Goal: Task Accomplishment & Management: Use online tool/utility

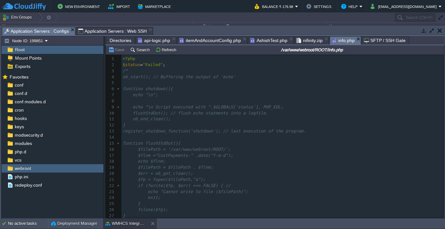
scroll to position [116, 0]
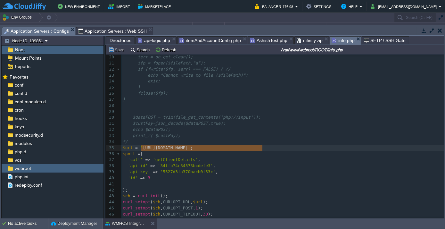
click at [114, 41] on span "Directories" at bounding box center [121, 41] width 22 height 8
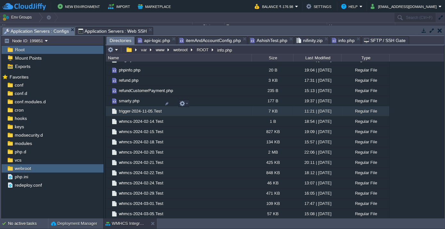
scroll to position [1013, 0]
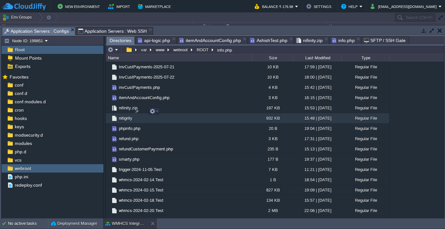
click at [126, 115] on span "nitigrity" at bounding box center [125, 117] width 15 height 5
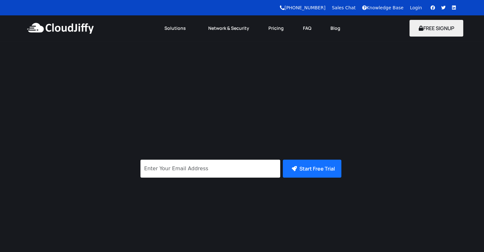
click at [129, 41] on div "Cloud Computing, Simplified Get 14 days free trial. No credit card required! Su…" at bounding box center [242, 190] width 484 height 298
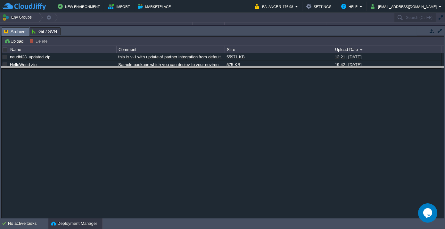
drag, startPoint x: 81, startPoint y: 32, endPoint x: 99, endPoint y: 143, distance: 112.5
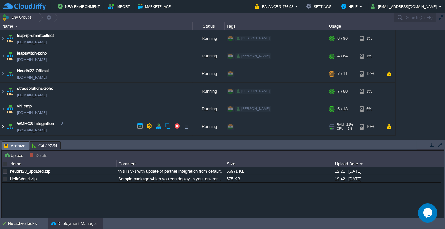
click at [3, 125] on img at bounding box center [2, 126] width 5 height 17
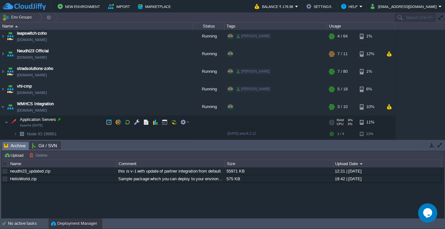
scroll to position [52, 0]
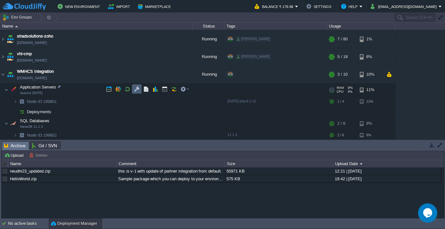
click at [140, 87] on td at bounding box center [137, 89] width 10 height 10
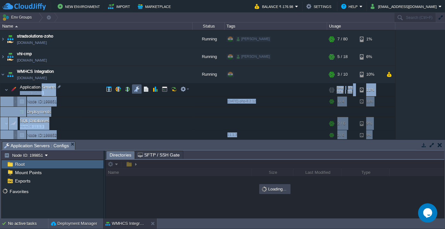
click at [140, 87] on div "leap-rp-smartcollect leap-rp-smartcollect.cloudjiffy.net Running ishan + Add to…" at bounding box center [222, 84] width 445 height 109
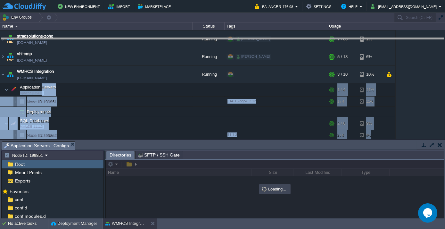
drag, startPoint x: 173, startPoint y: 147, endPoint x: 179, endPoint y: 44, distance: 103.3
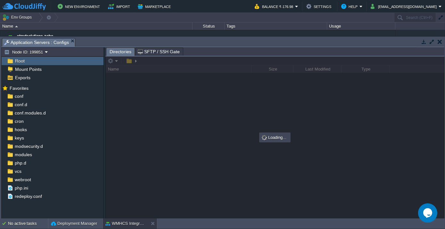
click at [181, 122] on div at bounding box center [275, 137] width 338 height 162
click at [29, 179] on span "webroot" at bounding box center [22, 179] width 19 height 6
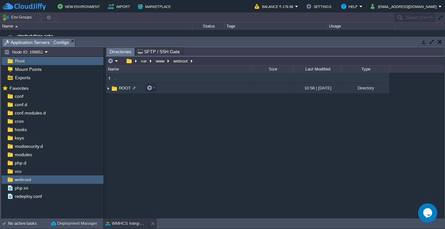
click at [118, 85] on span "ROOT" at bounding box center [125, 87] width 14 height 5
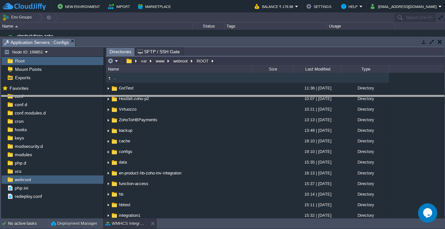
drag, startPoint x: 110, startPoint y: 41, endPoint x: 113, endPoint y: 121, distance: 80.1
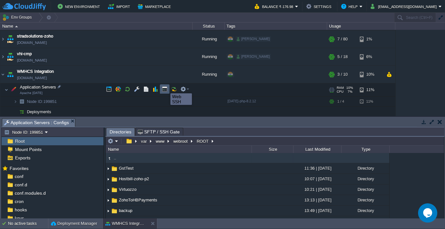
click at [162, 87] on button "button" at bounding box center [165, 89] width 6 height 6
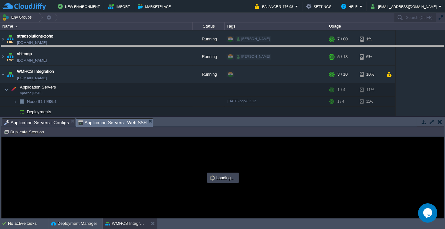
drag, startPoint x: 184, startPoint y: 124, endPoint x: 177, endPoint y: 45, distance: 79.1
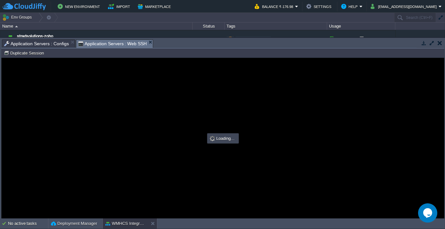
scroll to position [0, 0]
type input "#000000"
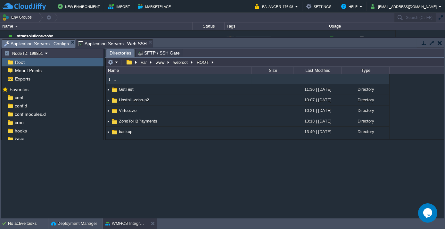
click at [42, 42] on span "Application Servers : Configs" at bounding box center [36, 44] width 65 height 8
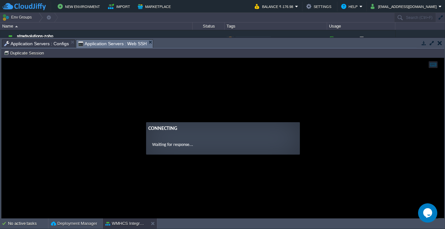
drag, startPoint x: 108, startPoint y: 42, endPoint x: 104, endPoint y: 45, distance: 5.5
click at [108, 42] on span "Application Servers : Web SSH" at bounding box center [112, 44] width 69 height 8
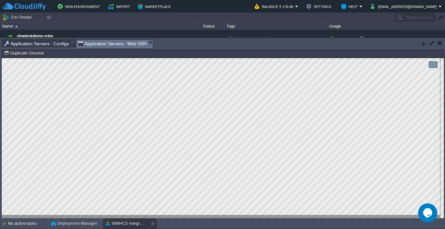
click at [61, 43] on span "Application Servers : Configs" at bounding box center [36, 44] width 65 height 8
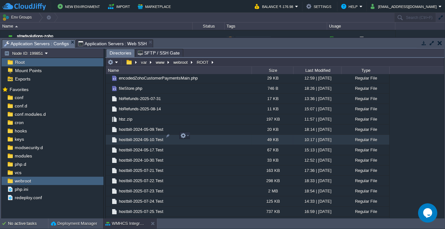
scroll to position [640, 0]
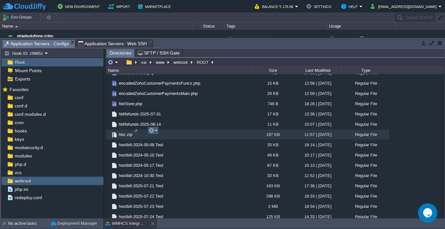
click at [157, 128] on td at bounding box center [153, 130] width 11 height 8
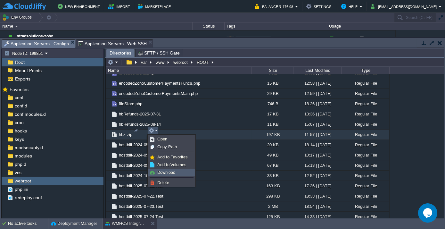
click at [163, 174] on span "Download" at bounding box center [166, 172] width 18 height 5
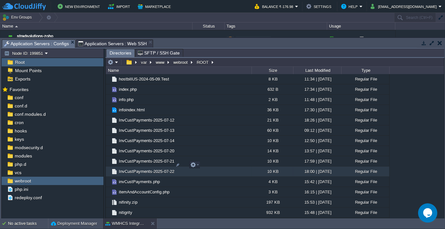
scroll to position [961, 0]
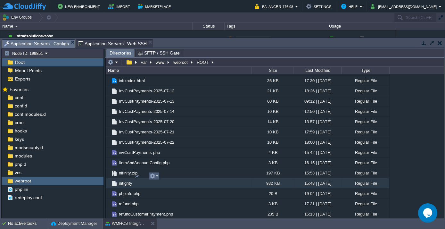
click at [157, 176] on em at bounding box center [154, 176] width 9 height 6
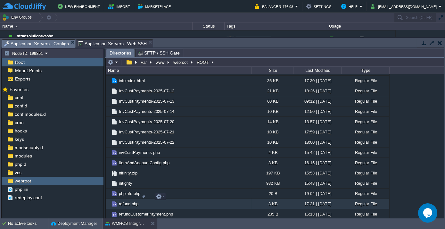
click at [173, 199] on td "refund.php" at bounding box center [179, 204] width 146 height 10
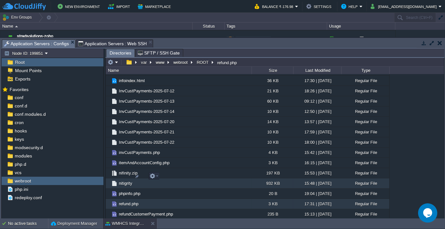
click at [122, 180] on span "nitigrity" at bounding box center [125, 182] width 15 height 5
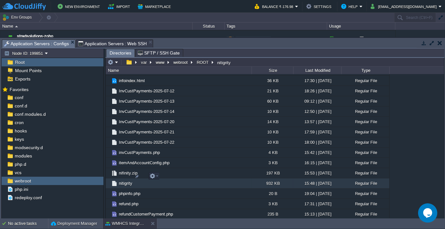
click at [122, 180] on span "nitigrity" at bounding box center [125, 182] width 15 height 5
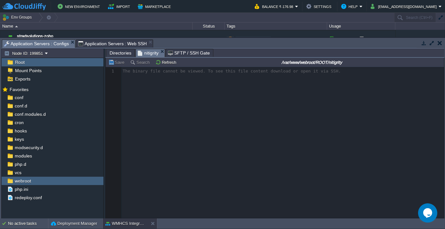
click at [119, 52] on span "Directories" at bounding box center [121, 53] width 22 height 8
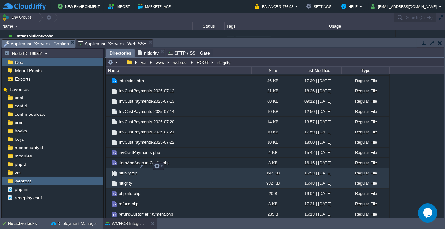
click at [131, 170] on span "nifinity.zip" at bounding box center [128, 172] width 20 height 5
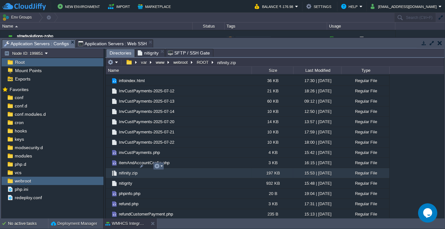
click at [160, 167] on em at bounding box center [158, 166] width 9 height 6
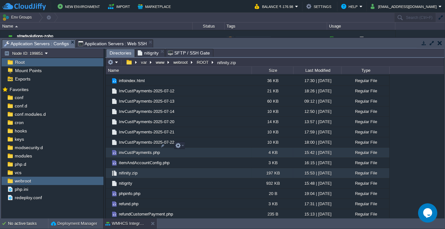
drag, startPoint x: 167, startPoint y: 150, endPoint x: 164, endPoint y: 150, distance: 3.2
click at [167, 150] on td "invCustPayments.php" at bounding box center [179, 152] width 146 height 10
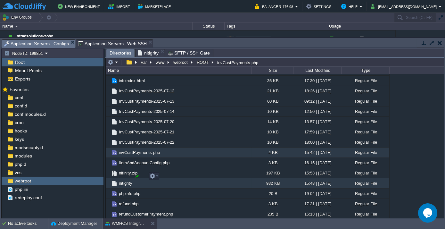
click at [137, 177] on div at bounding box center [137, 176] width 6 height 6
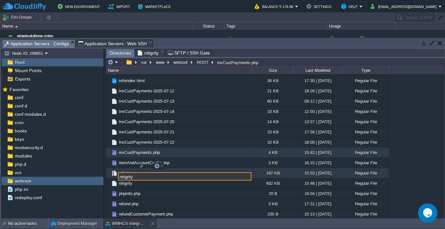
click at [191, 168] on td "nifinity.zip" at bounding box center [179, 173] width 146 height 10
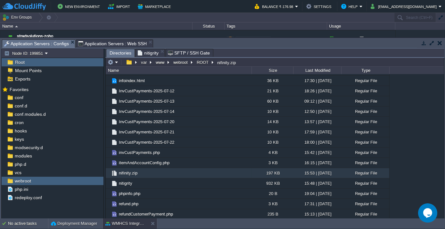
click at [119, 42] on span "Application Servers : Web SSH" at bounding box center [112, 44] width 69 height 8
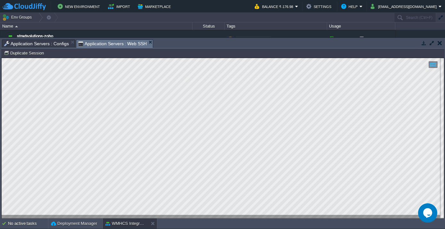
click at [35, 43] on span "Application Servers : Configs" at bounding box center [36, 44] width 65 height 8
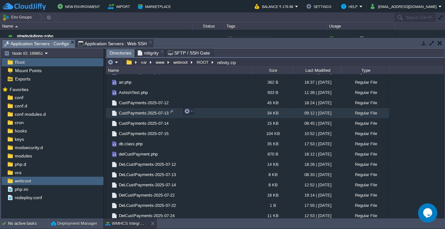
scroll to position [387, 0]
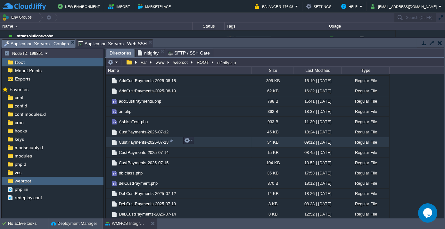
click at [267, 137] on div "34 KB" at bounding box center [272, 142] width 42 height 10
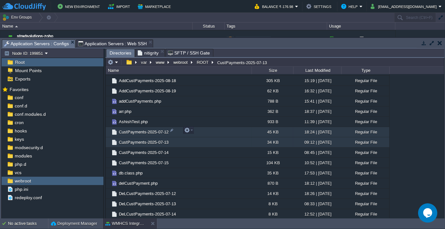
click at [260, 133] on div "45 KB" at bounding box center [272, 132] width 42 height 10
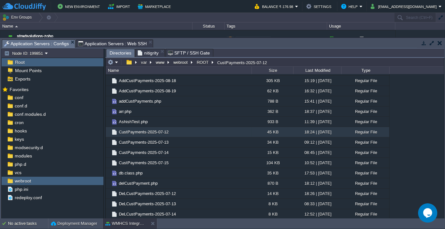
type input "/var/www/webroot/ROOT/CustPayments-2025-07-12"
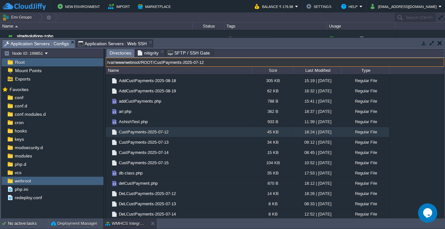
click at [283, 59] on input "/var/www/webroot/ROOT/CustPayments-2025-07-12" at bounding box center [275, 62] width 338 height 9
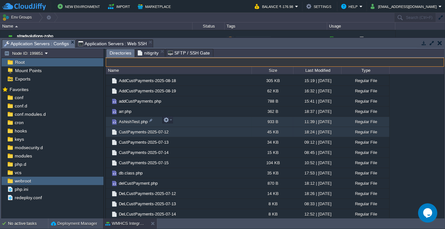
click at [250, 117] on td "AshishTest.php" at bounding box center [179, 122] width 146 height 10
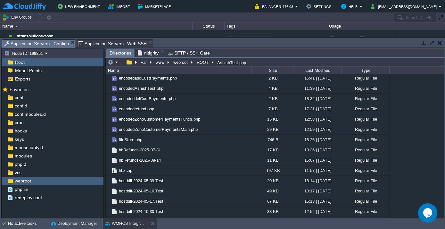
scroll to position [0, 0]
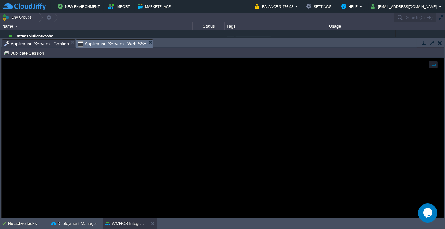
click at [89, 43] on span "Application Servers : Web SSH" at bounding box center [112, 44] width 69 height 8
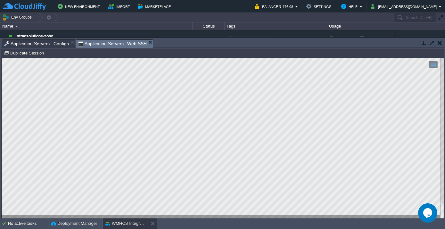
click at [57, 42] on span "Application Servers : Configs" at bounding box center [36, 44] width 65 height 8
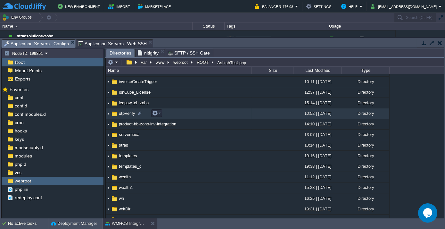
scroll to position [116, 0]
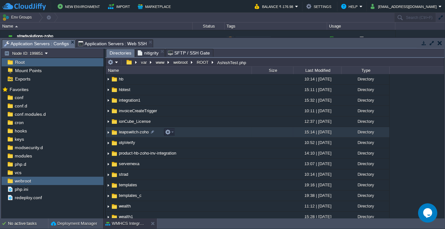
click at [130, 132] on span "leapswitch-zoho" at bounding box center [134, 131] width 32 height 5
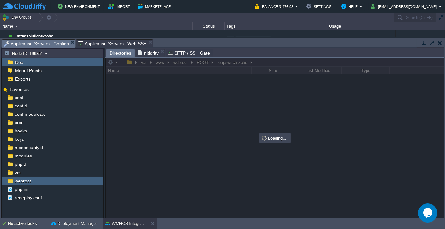
scroll to position [0, 0]
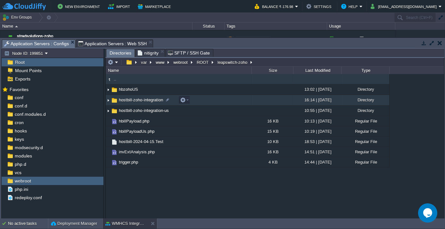
click at [136, 98] on span "hostbill-zoho-integration" at bounding box center [141, 99] width 46 height 5
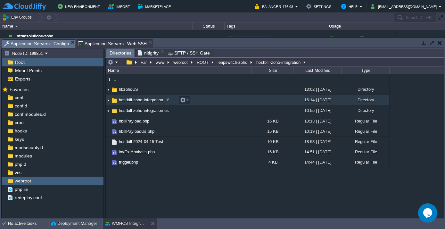
click at [136, 98] on span "hostbill-zoho-integration" at bounding box center [141, 99] width 46 height 5
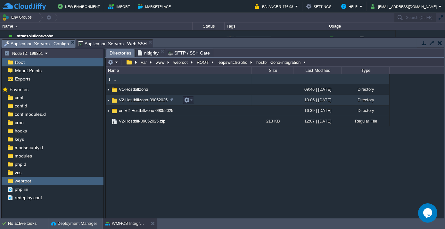
click at [137, 98] on span "V2-Hostbillzoho-09052025" at bounding box center [143, 99] width 51 height 5
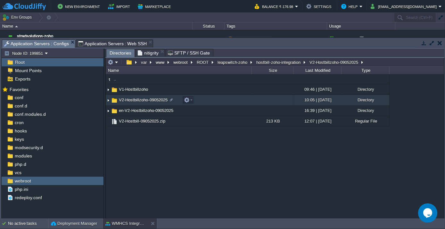
click at [137, 98] on span "V2-Hostbillzoho-09052025" at bounding box center [143, 99] width 51 height 5
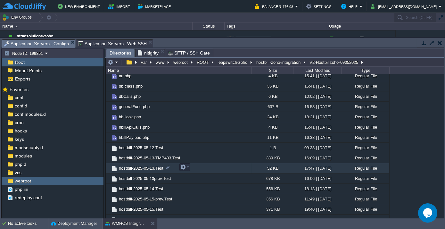
scroll to position [13, 0]
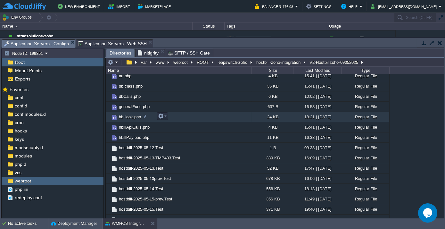
drag, startPoint x: 130, startPoint y: 117, endPoint x: 146, endPoint y: 112, distance: 16.9
click at [146, 112] on td "hbHook.php" at bounding box center [179, 117] width 146 height 10
click at [145, 117] on div at bounding box center [145, 116] width 6 height 6
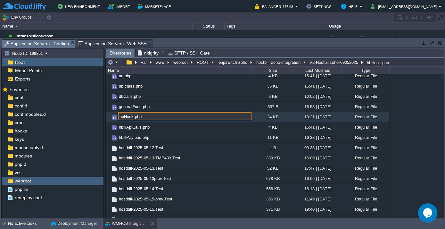
click at [112, 41] on span "Application Servers : Web SSH" at bounding box center [112, 44] width 69 height 8
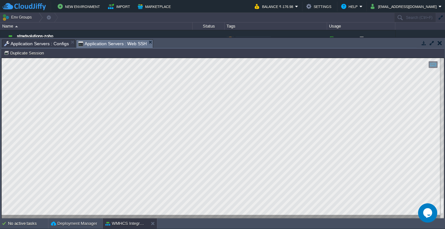
click at [41, 43] on span "Application Servers : Configs" at bounding box center [36, 44] width 65 height 8
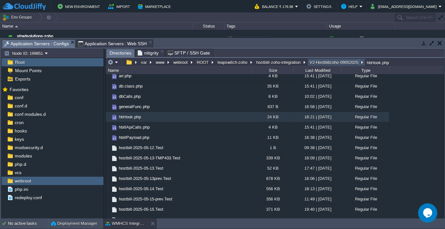
click at [323, 59] on button "V2-Hostbillzoho-09052025" at bounding box center [333, 62] width 51 height 6
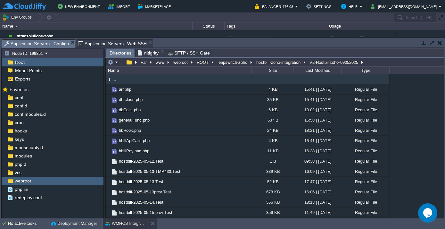
click at [95, 44] on span "Application Servers : Web SSH" at bounding box center [112, 44] width 69 height 8
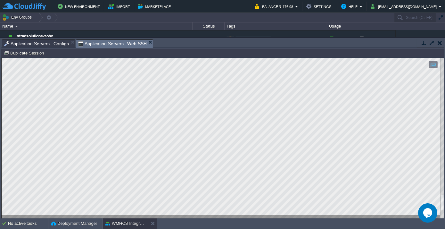
click at [36, 43] on span "Application Servers : Configs" at bounding box center [36, 44] width 65 height 8
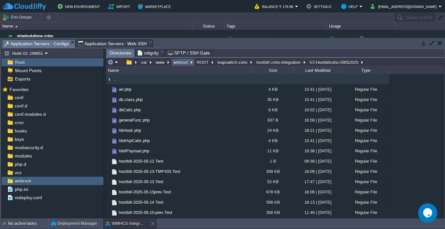
click at [177, 63] on button "webroot" at bounding box center [180, 62] width 17 height 6
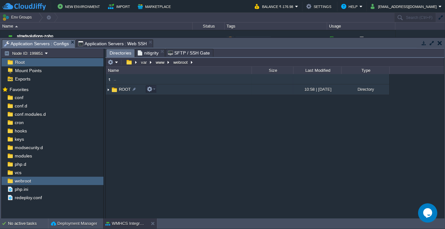
click at [123, 90] on span "ROOT" at bounding box center [125, 88] width 14 height 5
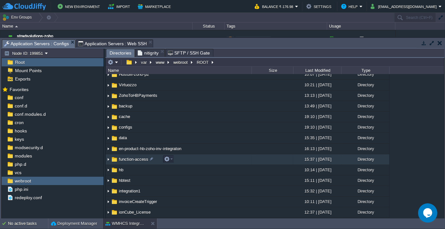
scroll to position [29, 0]
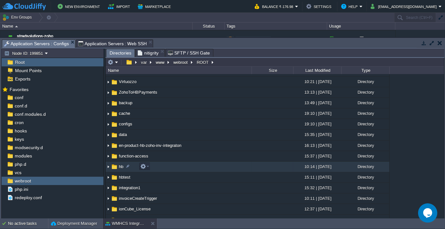
click at [121, 166] on span "hb" at bounding box center [121, 166] width 6 height 5
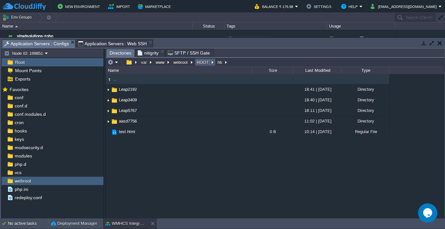
click at [202, 61] on button "ROOT" at bounding box center [203, 62] width 14 height 6
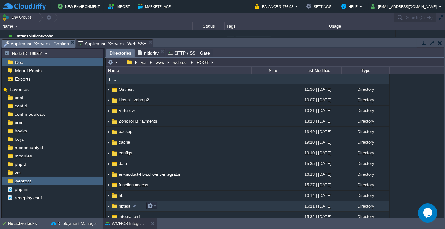
click at [123, 203] on span "hbtest" at bounding box center [124, 205] width 13 height 5
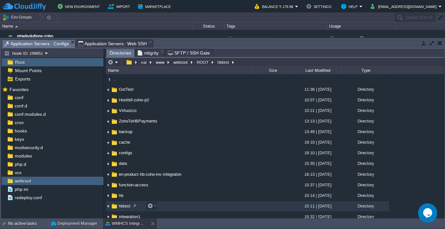
click at [123, 203] on span "hbtest" at bounding box center [124, 205] width 13 height 5
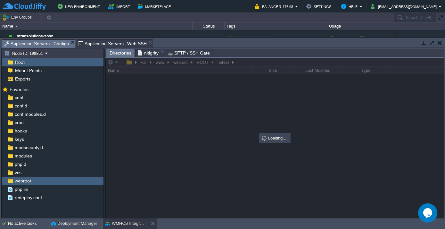
click at [98, 43] on span "Application Servers : Web SSH" at bounding box center [112, 44] width 69 height 8
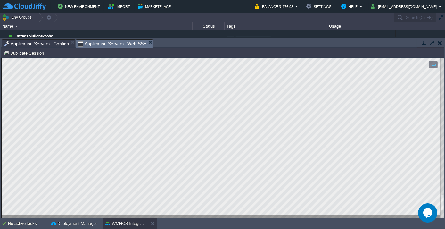
click at [37, 42] on span "Application Servers : Configs" at bounding box center [36, 44] width 65 height 8
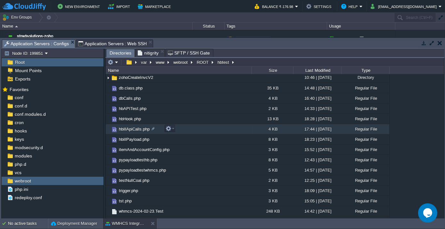
scroll to position [54, 0]
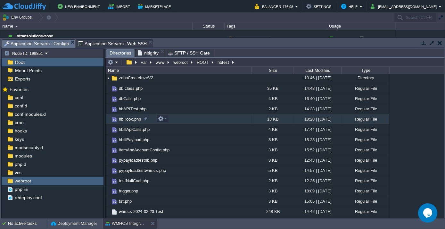
click at [129, 119] on span "hbHook.php" at bounding box center [130, 118] width 24 height 5
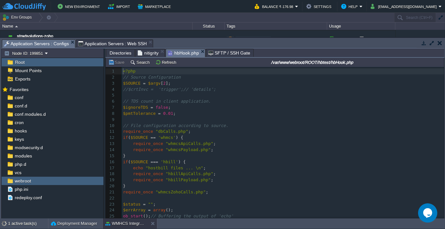
scroll to position [2, 0]
click at [129, 53] on span "Directories" at bounding box center [121, 53] width 22 height 8
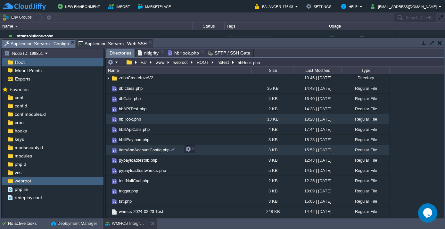
click at [134, 151] on span "itemAndAccountConfig.php" at bounding box center [144, 149] width 53 height 5
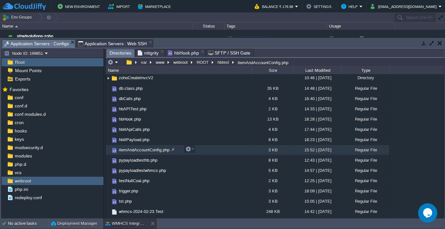
click at [134, 151] on span "itemAndAccountConfig.php" at bounding box center [144, 149] width 53 height 5
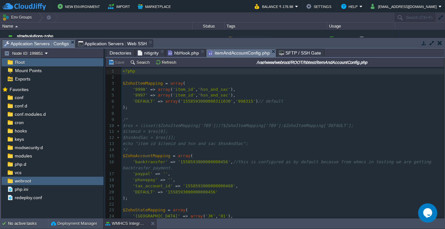
click at [178, 54] on span "hbHook.php" at bounding box center [183, 53] width 31 height 8
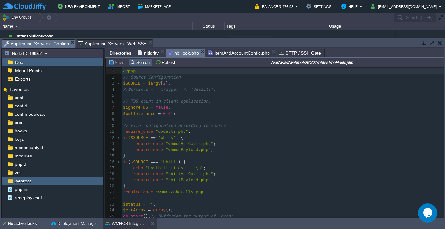
click at [143, 62] on button "Search" at bounding box center [140, 62] width 21 height 6
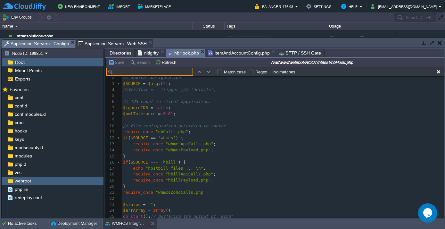
scroll to position [7, 0]
click at [156, 77] on pre "// Source Configuration" at bounding box center [283, 80] width 322 height 6
click at [152, 70] on input "text" at bounding box center [149, 72] width 86 height 8
paste input "invoice id:"
type input "invoice id:"
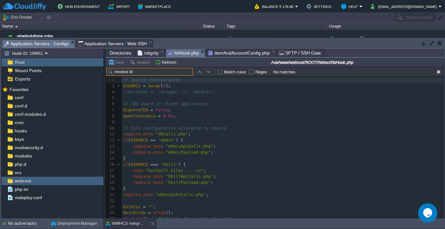
click at [118, 53] on span "Directories" at bounding box center [121, 53] width 22 height 8
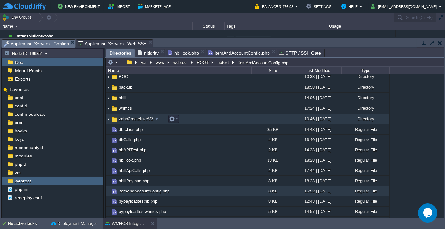
scroll to position [0, 0]
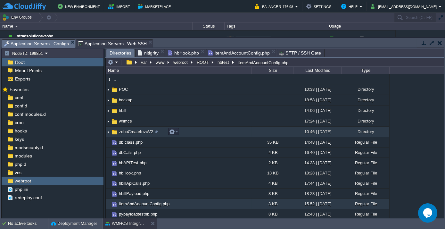
click at [131, 132] on span "zohoCreateInvcV2" at bounding box center [136, 131] width 36 height 5
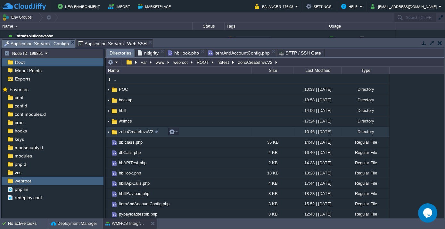
click at [131, 132] on span "zohoCreateInvcV2" at bounding box center [136, 131] width 36 height 5
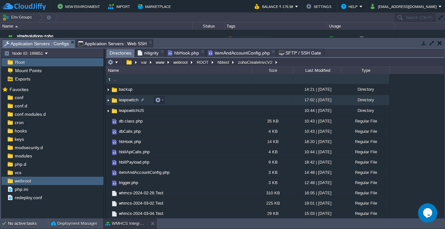
click at [124, 101] on span "leapswitch" at bounding box center [128, 99] width 21 height 5
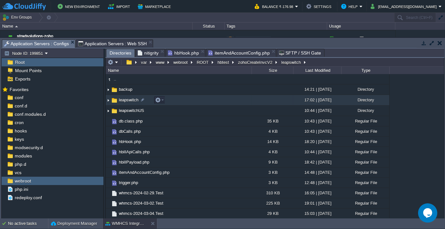
click at [124, 101] on span "leapswitch" at bounding box center [128, 99] width 21 height 5
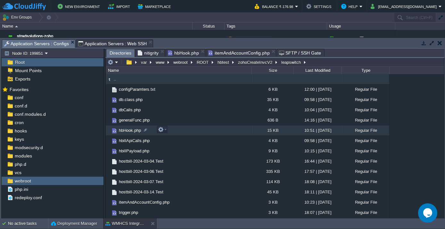
click at [124, 130] on span "hbHook.php" at bounding box center [130, 129] width 24 height 5
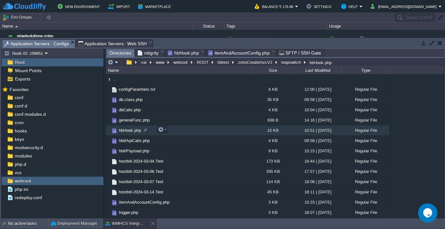
click at [124, 130] on span "hbHook.php" at bounding box center [130, 129] width 24 height 5
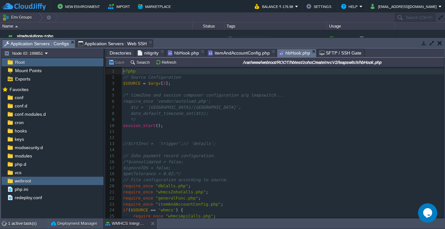
scroll to position [2, 0]
click at [136, 63] on button "Search" at bounding box center [140, 62] width 21 height 6
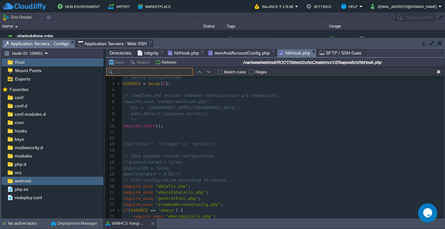
type input "invoice id:"
click at [116, 53] on span "Directories" at bounding box center [121, 53] width 22 height 8
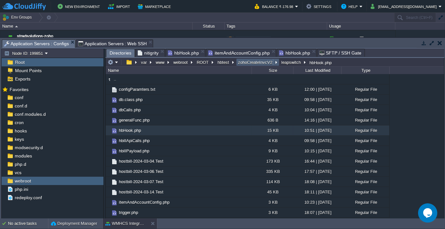
click at [254, 61] on button "zohoCreateInvcV2" at bounding box center [255, 62] width 37 height 6
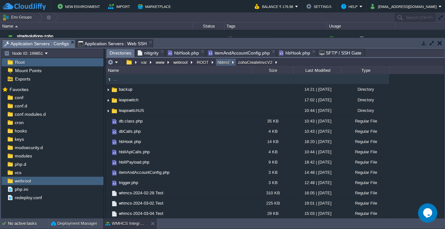
click at [220, 61] on button "hbtest" at bounding box center [223, 62] width 14 height 6
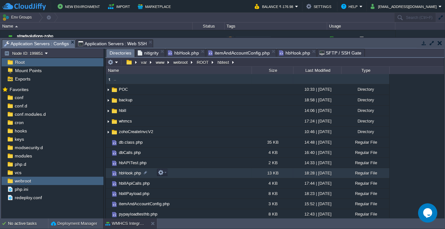
click at [130, 174] on span "hbHook.php" at bounding box center [130, 172] width 24 height 5
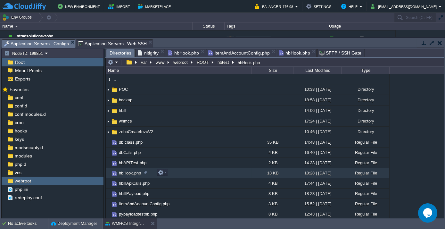
click at [130, 174] on span "hbHook.php" at bounding box center [130, 172] width 24 height 5
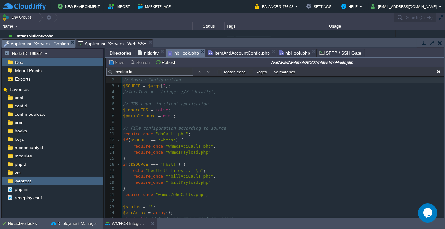
click at [141, 72] on input "invoice id:" at bounding box center [149, 72] width 86 height 8
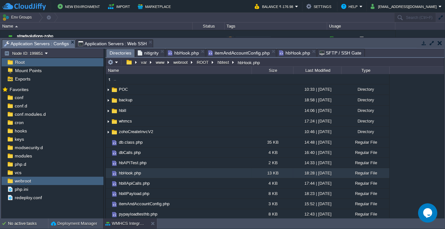
click at [112, 51] on span "Directories" at bounding box center [121, 53] width 22 height 8
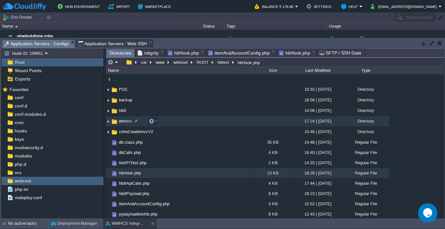
click at [122, 120] on span "whmcs" at bounding box center [125, 120] width 15 height 5
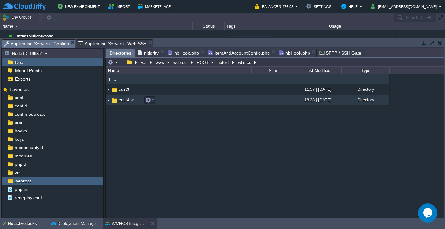
click at [124, 102] on span "cust4" at bounding box center [124, 99] width 12 height 5
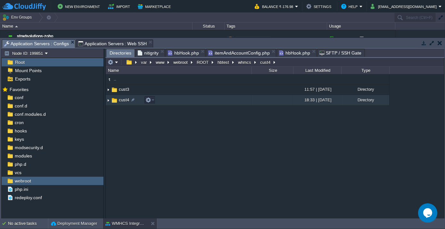
click at [124, 102] on span "cust4" at bounding box center [124, 99] width 12 height 5
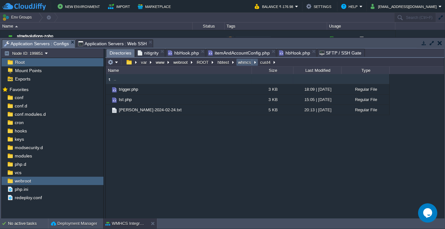
click at [243, 61] on button "whmcs" at bounding box center [245, 62] width 16 height 6
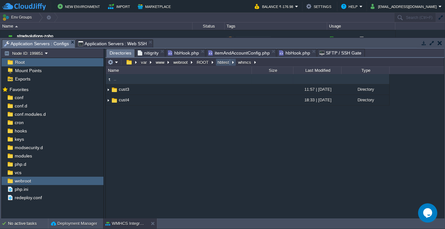
click at [220, 61] on button "hbtest" at bounding box center [223, 62] width 14 height 6
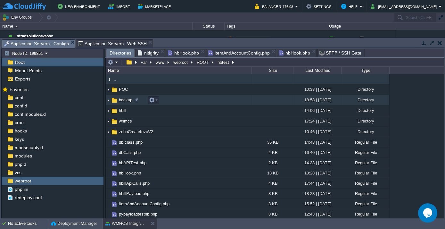
click at [122, 97] on span "backup" at bounding box center [125, 99] width 15 height 5
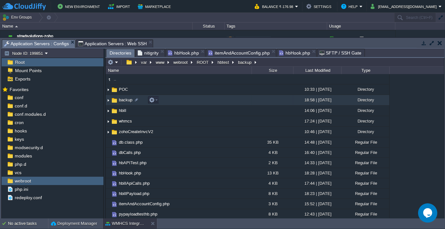
click at [122, 97] on span "backup" at bounding box center [125, 99] width 15 height 5
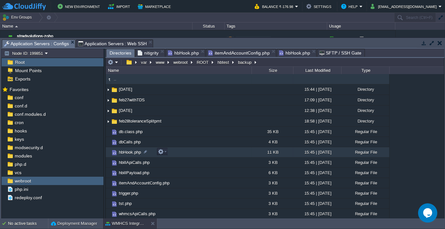
click at [127, 151] on span "hbHook.php" at bounding box center [130, 151] width 24 height 5
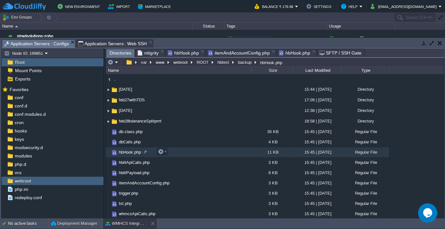
click at [127, 151] on span "hbHook.php" at bounding box center [130, 151] width 24 height 5
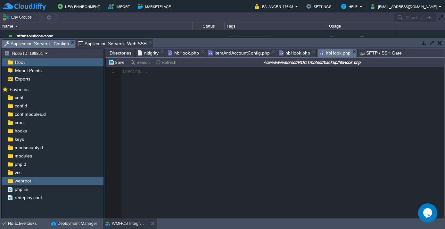
scroll to position [2, 0]
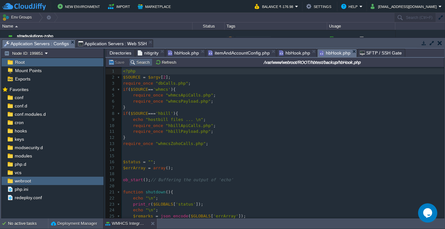
click at [136, 61] on button "Search" at bounding box center [140, 62] width 21 height 6
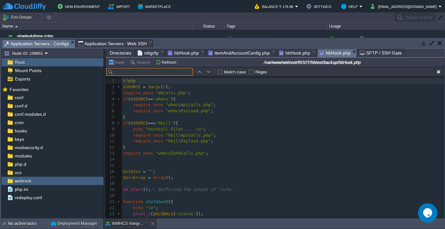
scroll to position [9, 0]
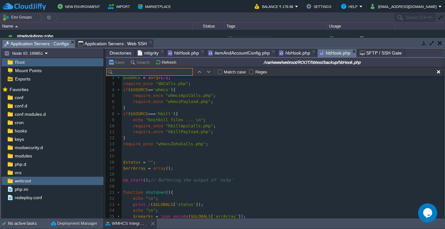
type input "invoice id:"
click at [120, 53] on span "Directories" at bounding box center [121, 53] width 22 height 8
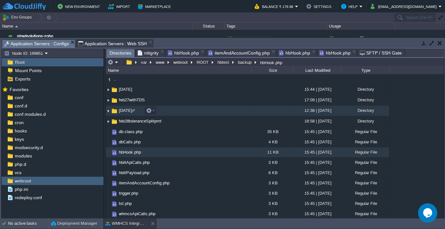
click at [122, 110] on span "feb28" at bounding box center [125, 110] width 15 height 5
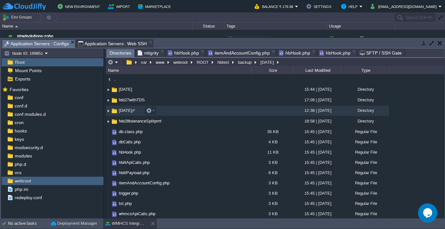
click at [122, 110] on span "feb28" at bounding box center [125, 110] width 15 height 5
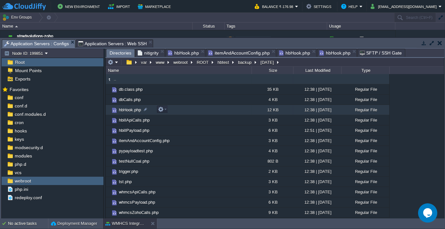
click at [129, 110] on span "hbHook.php" at bounding box center [130, 109] width 24 height 5
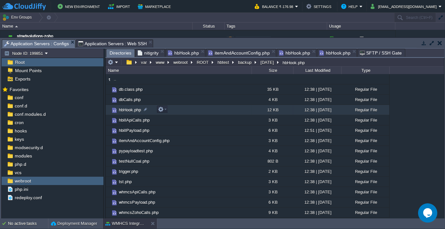
click at [129, 110] on span "hbHook.php" at bounding box center [130, 109] width 24 height 5
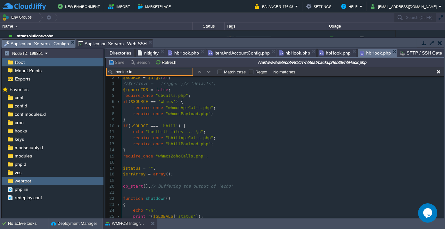
click at [122, 53] on span "Directories" at bounding box center [121, 53] width 22 height 8
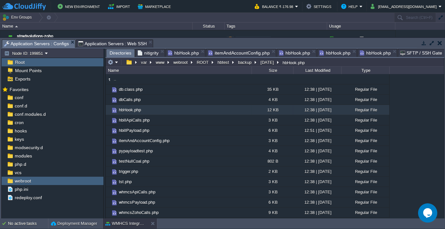
click at [371, 53] on span "hbHook.php" at bounding box center [375, 53] width 31 height 8
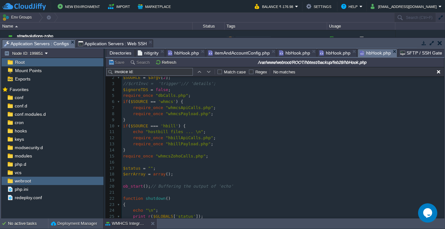
click at [151, 72] on input "invoice id:" at bounding box center [149, 72] width 86 height 8
type input "invoice id:"
click at [167, 73] on input "invoice id:" at bounding box center [149, 72] width 86 height 8
click at [148, 54] on span "nitigrity" at bounding box center [148, 53] width 21 height 8
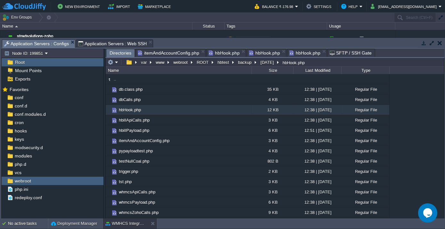
click at [198, 51] on li "itemAndAccountConfig.php" at bounding box center [170, 53] width 70 height 8
click at [259, 61] on button "feb28" at bounding box center [267, 62] width 16 height 6
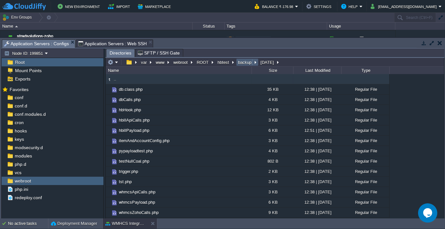
click at [241, 61] on button "backup" at bounding box center [245, 62] width 16 height 6
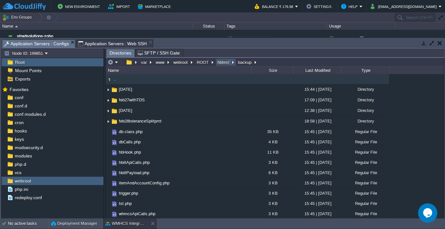
click at [219, 63] on button "hbtest" at bounding box center [223, 62] width 14 height 6
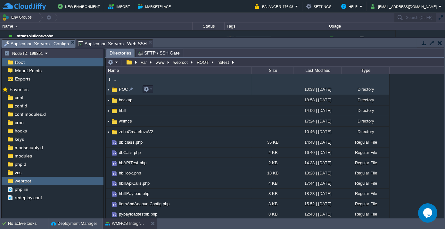
click at [124, 91] on span "POC" at bounding box center [123, 88] width 11 height 5
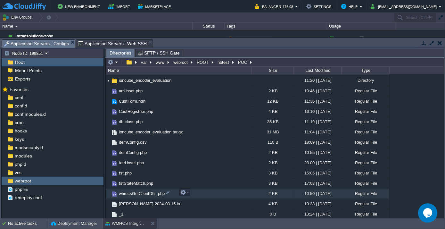
scroll to position [0, 0]
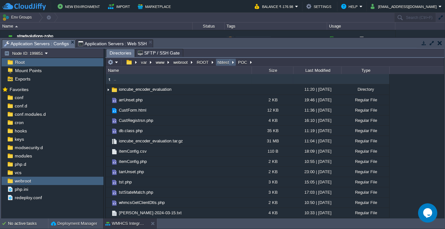
click at [219, 62] on button "hbtest" at bounding box center [223, 62] width 14 height 6
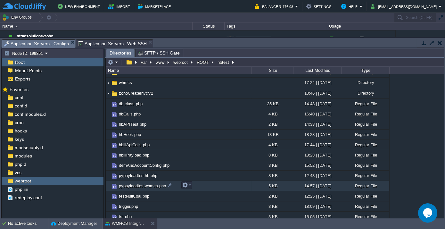
scroll to position [112, 0]
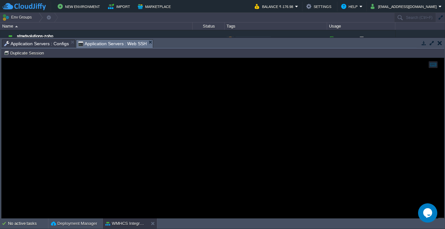
click at [104, 42] on span "Application Servers : Web SSH" at bounding box center [112, 44] width 69 height 8
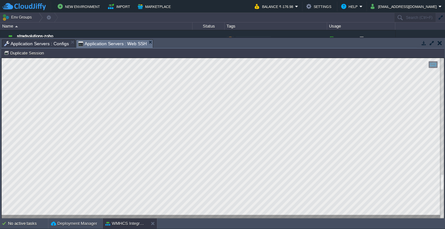
click at [42, 42] on span "Application Servers : Configs" at bounding box center [36, 44] width 65 height 8
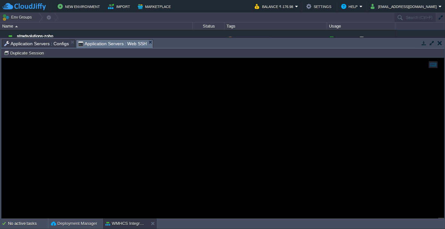
click at [98, 45] on span "Application Servers : Web SSH" at bounding box center [112, 44] width 69 height 8
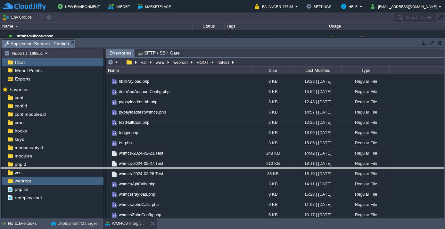
drag, startPoint x: 143, startPoint y: 43, endPoint x: 149, endPoint y: 171, distance: 128.5
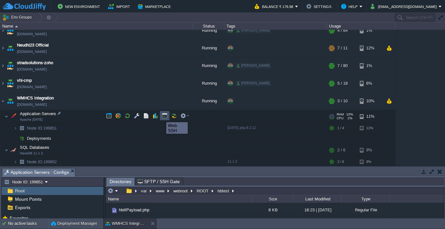
click at [164, 116] on button "button" at bounding box center [165, 116] width 6 height 6
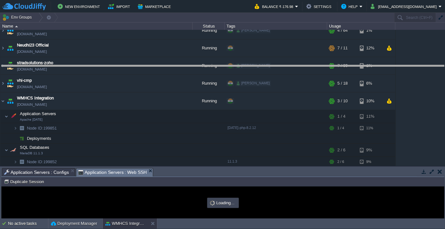
drag, startPoint x: 185, startPoint y: 173, endPoint x: 185, endPoint y: 70, distance: 102.5
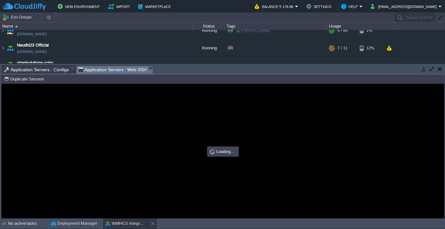
scroll to position [0, 0]
type input "#000000"
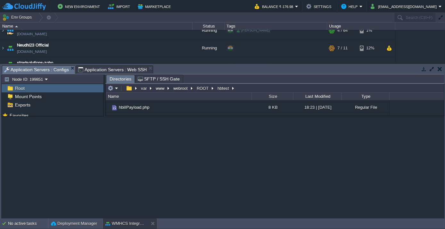
click at [25, 70] on span "Application Servers : Configs" at bounding box center [36, 70] width 65 height 8
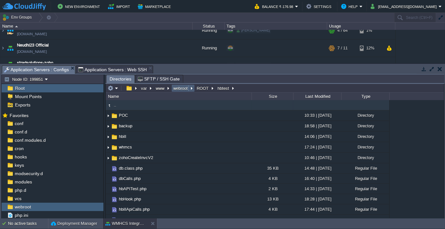
click at [177, 86] on button "webroot" at bounding box center [180, 88] width 17 height 6
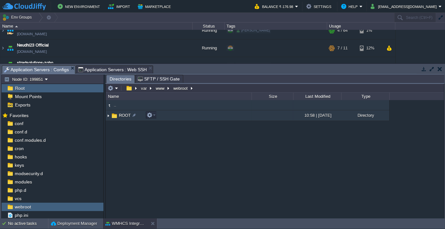
click at [124, 115] on span "ROOT" at bounding box center [125, 114] width 14 height 5
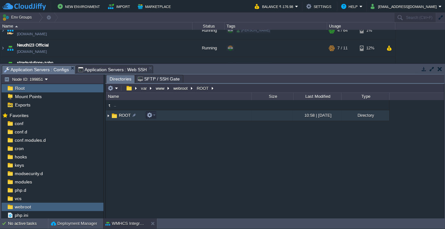
click at [124, 115] on span "ROOT" at bounding box center [125, 114] width 14 height 5
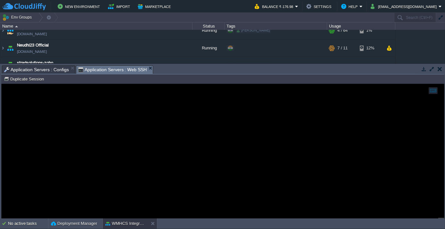
click at [114, 67] on span "Application Servers : Web SSH" at bounding box center [112, 70] width 69 height 8
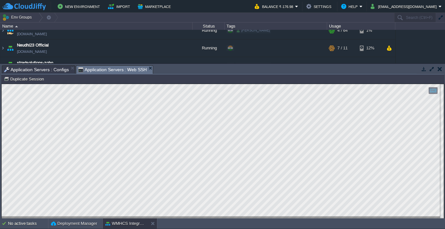
click at [40, 68] on span "Application Servers : Configs" at bounding box center [36, 70] width 65 height 8
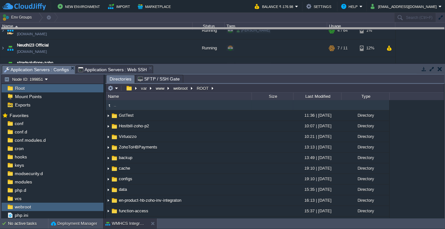
drag, startPoint x: 206, startPoint y: 70, endPoint x: 207, endPoint y: 33, distance: 37.5
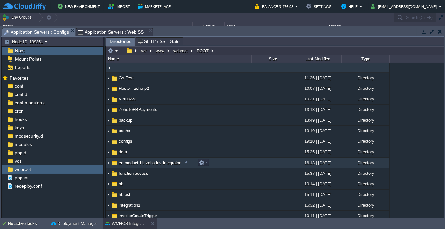
click at [133, 161] on span "en-product-hb-zoho-inv-integraton" at bounding box center [150, 162] width 64 height 5
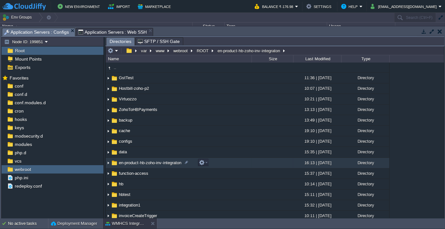
click at [133, 161] on span "en-product-hb-zoho-inv-integraton" at bounding box center [150, 162] width 64 height 5
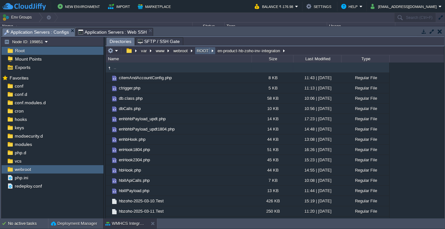
click at [202, 48] on button "ROOT" at bounding box center [203, 51] width 14 height 6
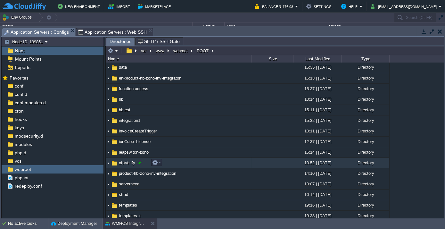
scroll to position [87, 0]
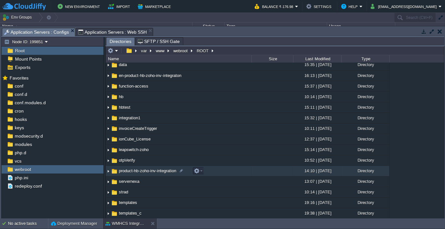
click at [135, 168] on span "product-hb-zoho-inv-integration" at bounding box center [147, 170] width 59 height 5
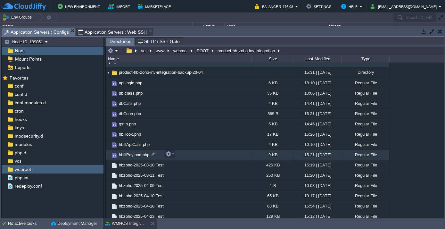
scroll to position [0, 0]
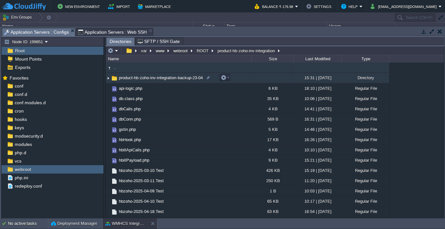
click at [153, 78] on span "product-hb-zoho-inv-integration-backup-23-04" at bounding box center [161, 77] width 86 height 5
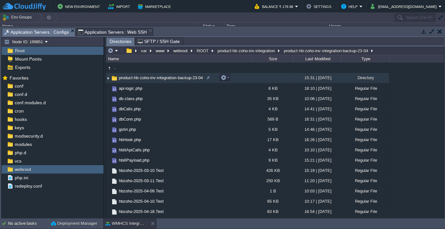
click at [153, 78] on span "product-hb-zoho-inv-integration-backup-23-04" at bounding box center [161, 77] width 86 height 5
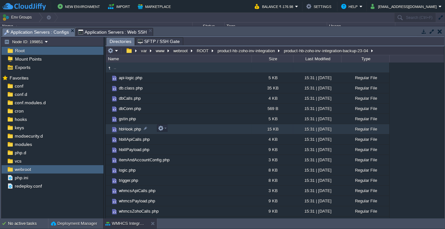
click at [128, 128] on span "hbHook.php" at bounding box center [130, 128] width 24 height 5
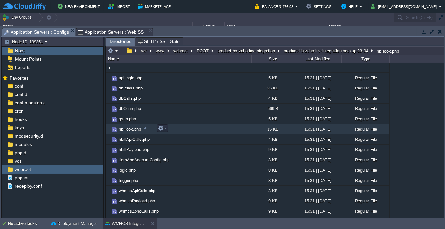
click at [128, 128] on span "hbHook.php" at bounding box center [130, 128] width 24 height 5
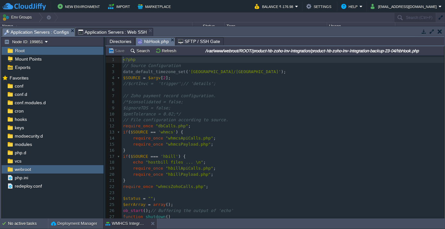
click at [118, 42] on span "Directories" at bounding box center [121, 41] width 22 height 8
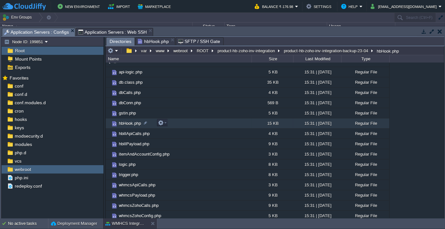
scroll to position [7, 0]
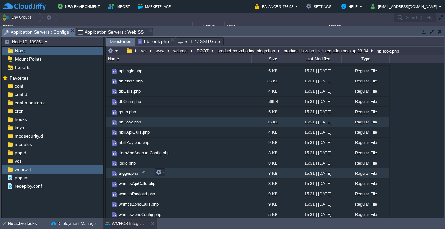
click at [131, 172] on span "trigger.php" at bounding box center [128, 172] width 21 height 5
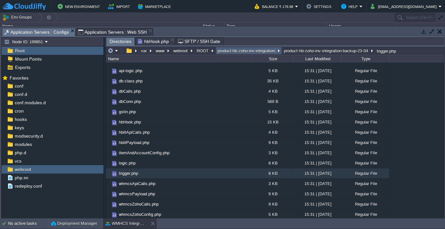
click at [256, 50] on button "product-hb-zoho-inv-integration" at bounding box center [246, 51] width 60 height 6
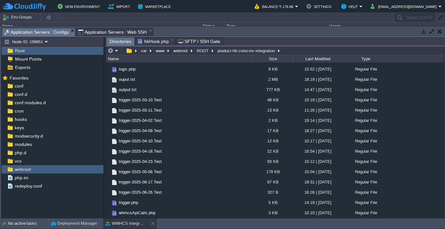
scroll to position [0, 0]
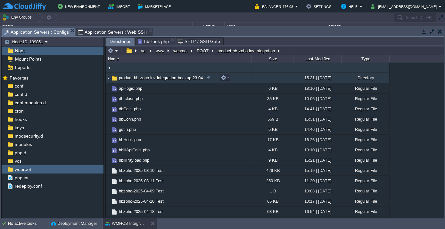
click at [145, 79] on span "product-hb-zoho-inv-integration-backup-23-04" at bounding box center [161, 77] width 86 height 5
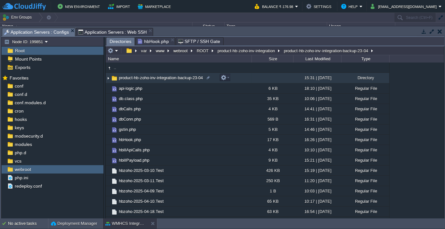
click at [145, 79] on span "product-hb-zoho-inv-integration-backup-23-04" at bounding box center [161, 77] width 86 height 5
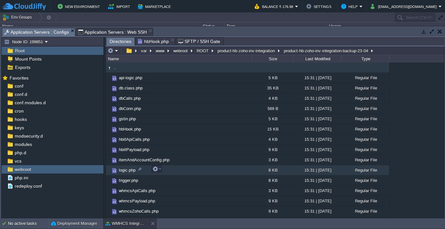
scroll to position [7, 0]
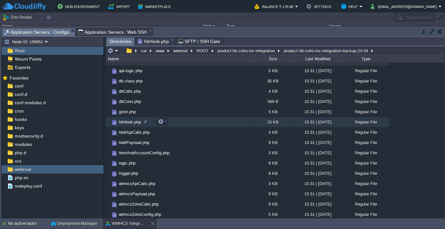
click at [130, 120] on span "hbHook.php" at bounding box center [130, 121] width 24 height 5
click at [108, 30] on span "Application Servers : Web SSH" at bounding box center [112, 32] width 69 height 8
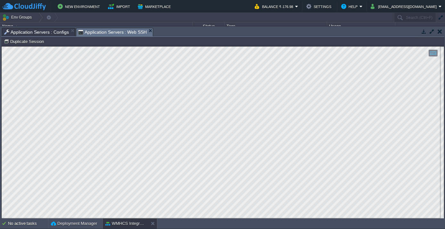
click at [46, 30] on span "Application Servers : Configs" at bounding box center [36, 32] width 65 height 8
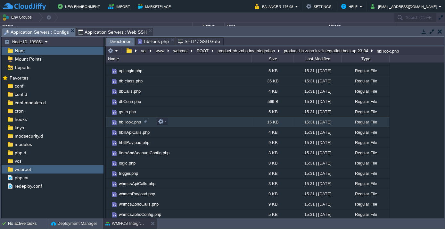
click at [127, 122] on span "hbHook.php" at bounding box center [130, 121] width 24 height 5
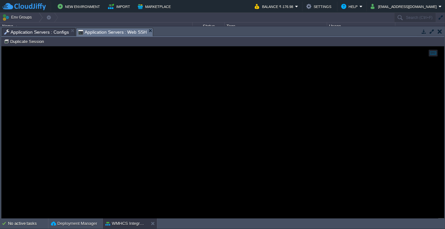
click at [96, 30] on span "Application Servers : Web SSH" at bounding box center [112, 32] width 69 height 8
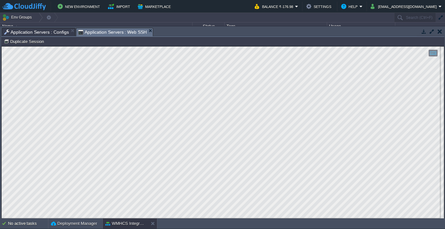
click at [34, 33] on span "Application Servers : Configs" at bounding box center [36, 32] width 65 height 8
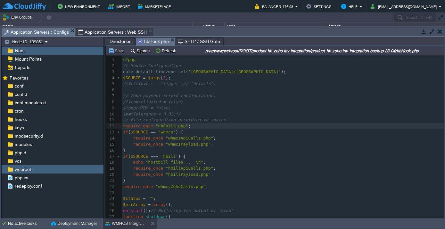
click at [271, 125] on pre "require_once "dbCalls.php" ;" at bounding box center [283, 126] width 322 height 6
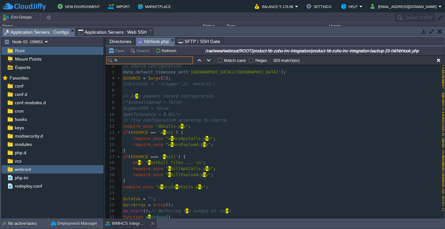
scroll to position [0, 0]
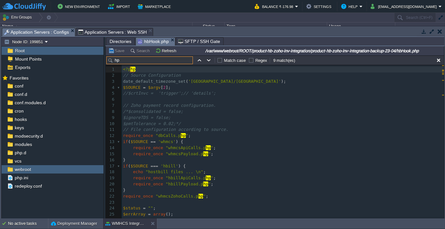
type input "h"
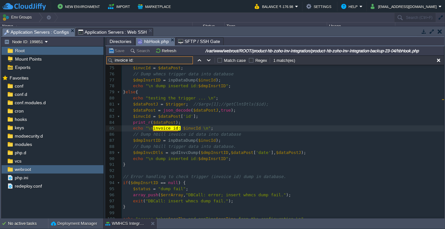
scroll to position [455, 0]
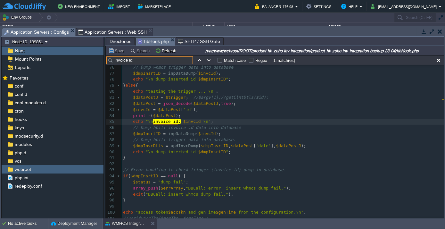
type input "invoice id:"
click at [143, 61] on input "invoice id:" at bounding box center [149, 60] width 86 height 8
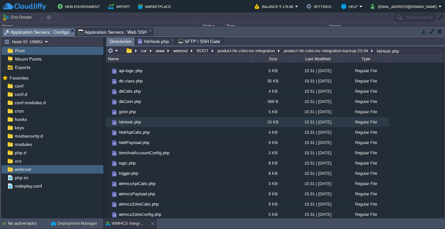
click at [121, 41] on span "Directories" at bounding box center [121, 41] width 22 height 8
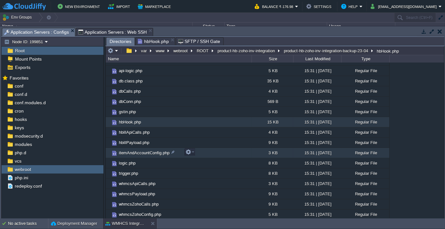
click at [131, 151] on span "itemAndAccountConfig.php" at bounding box center [144, 152] width 53 height 5
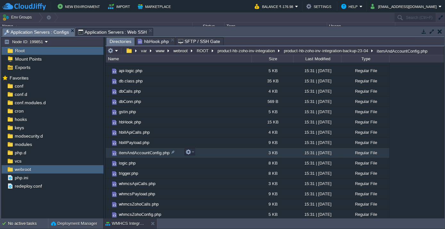
click at [131, 151] on span "itemAndAccountConfig.php" at bounding box center [144, 152] width 53 height 5
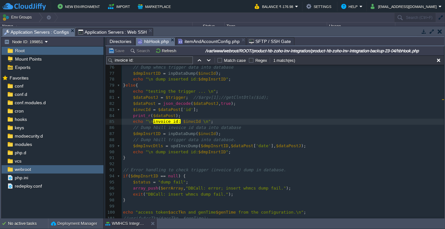
click at [153, 41] on span "hbHook.php" at bounding box center [153, 41] width 31 height 8
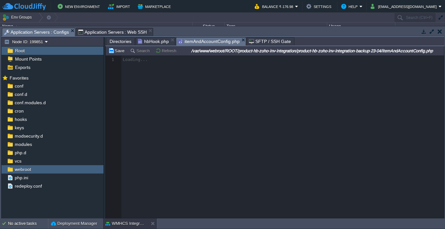
click at [197, 40] on span "itemAndAccountConfig.php" at bounding box center [208, 41] width 61 height 8
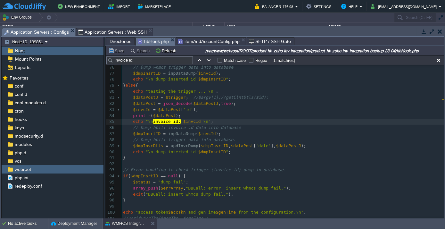
click at [162, 40] on span "hbHook.php" at bounding box center [153, 41] width 31 height 8
click at [196, 41] on span "itemAndAccountConfig.php" at bounding box center [208, 41] width 61 height 8
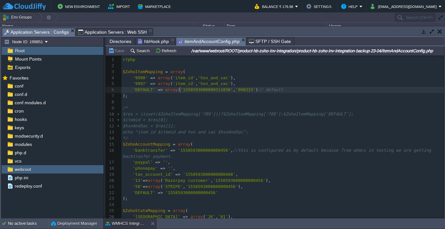
click at [180, 90] on div "86 1 <?php 2 ​ 3 $ZohoItemMapping = array ( 4 '9998' => array ( 'item_id' , 'hs…" at bounding box center [282, 165] width 322 height 217
type textarea "55859300"
drag, startPoint x: 180, startPoint y: 90, endPoint x: 199, endPoint y: 91, distance: 18.9
click at [199, 100] on pre "​" at bounding box center [282, 102] width 322 height 6
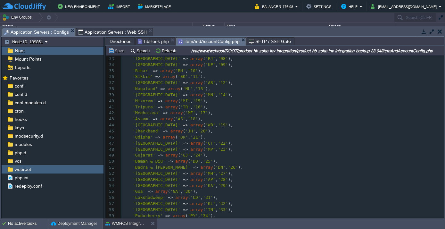
scroll to position [0, 0]
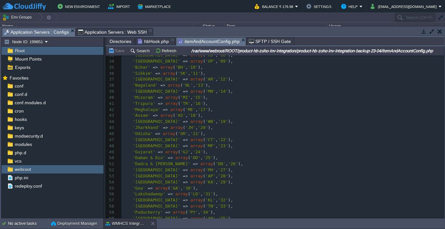
click at [157, 41] on span "hbHook.php" at bounding box center [153, 41] width 31 height 8
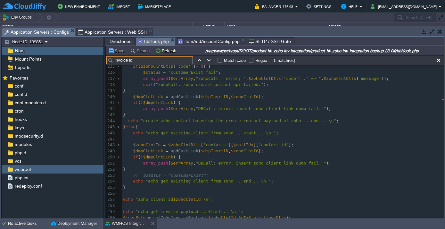
click at [136, 60] on input "invoice id:" at bounding box center [149, 60] width 86 height 8
